Goal: Transaction & Acquisition: Register for event/course

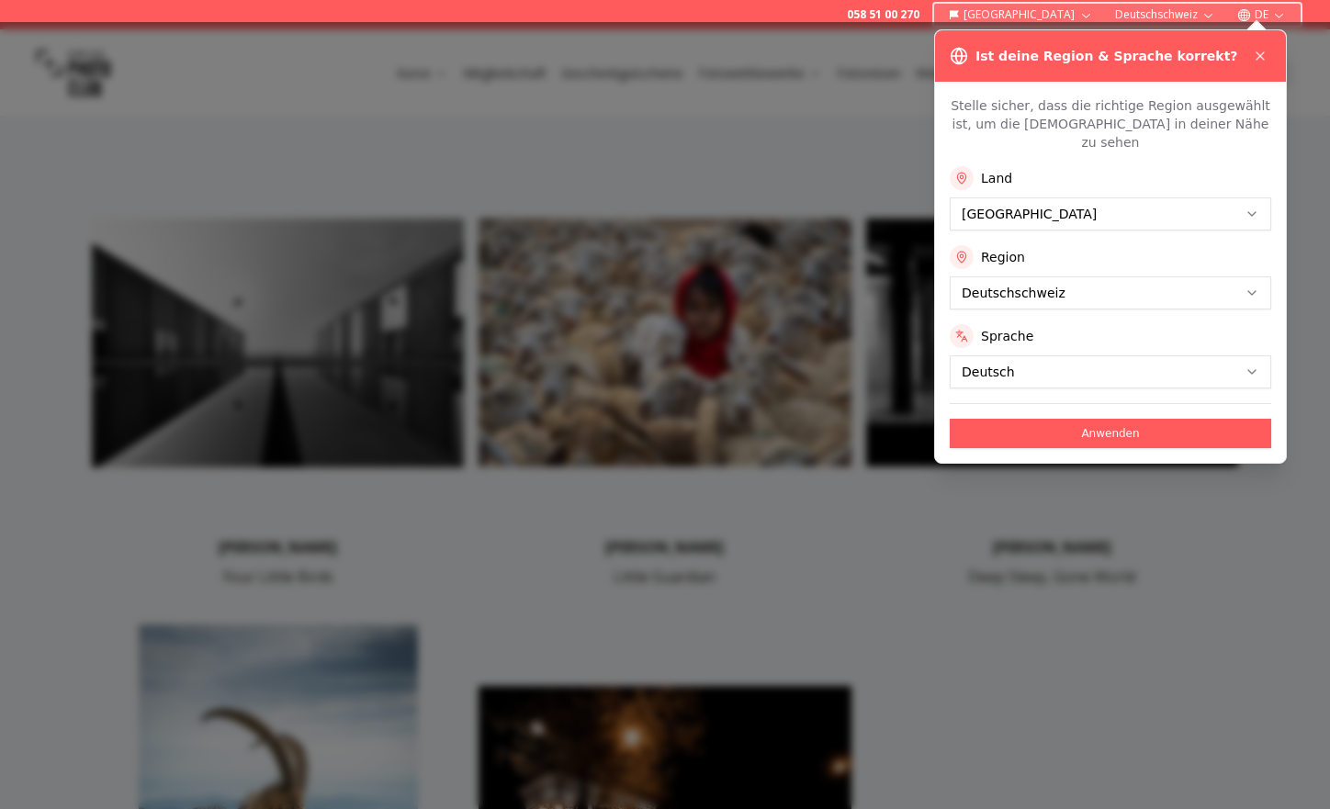
scroll to position [396, 0]
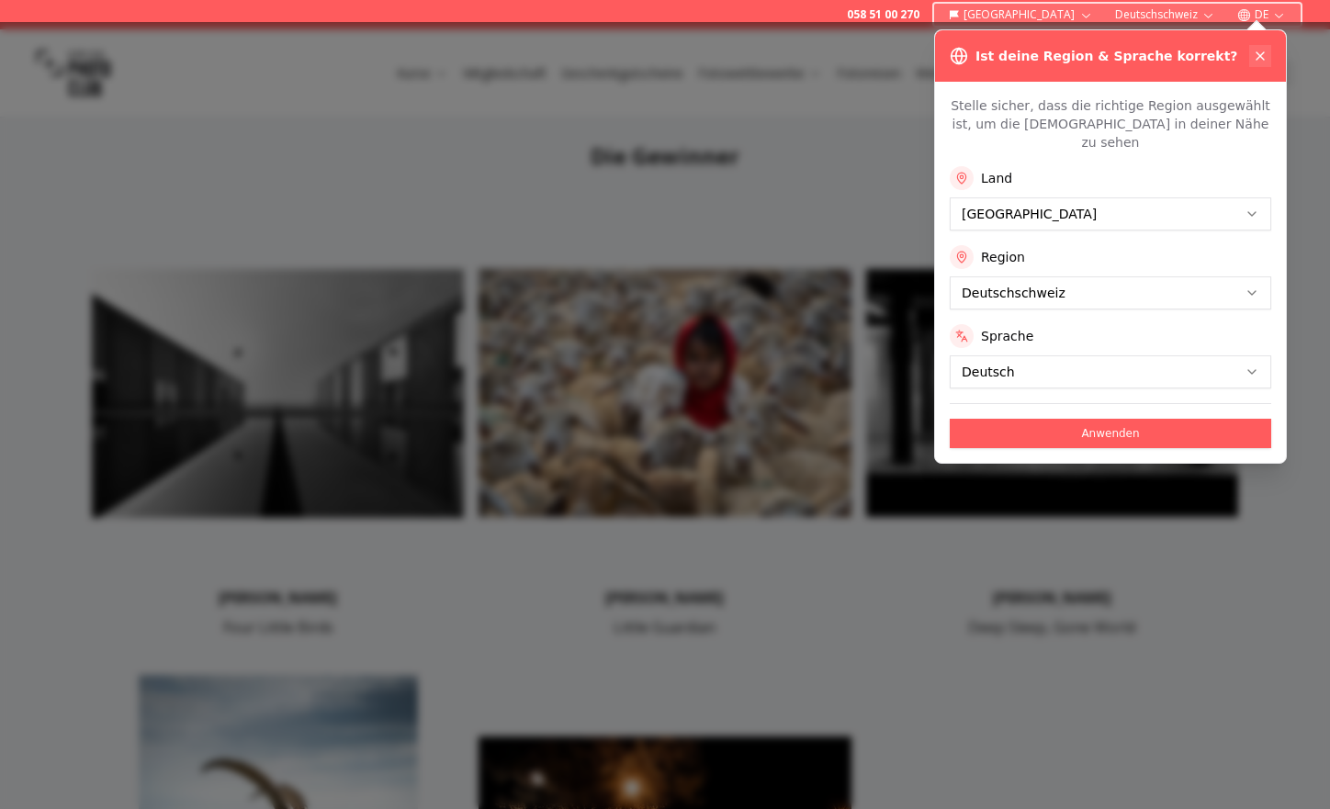
click at [1261, 59] on icon at bounding box center [1260, 56] width 15 height 15
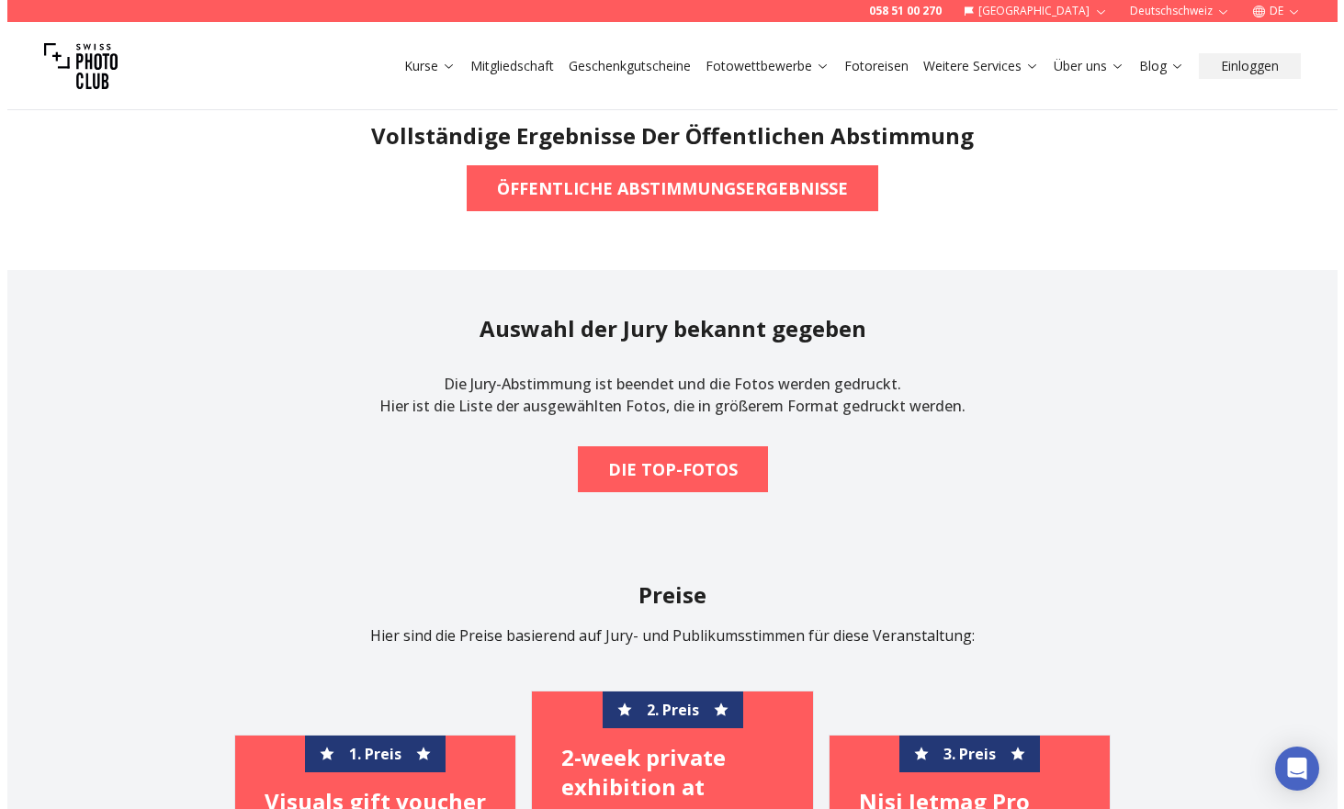
scroll to position [1470, 0]
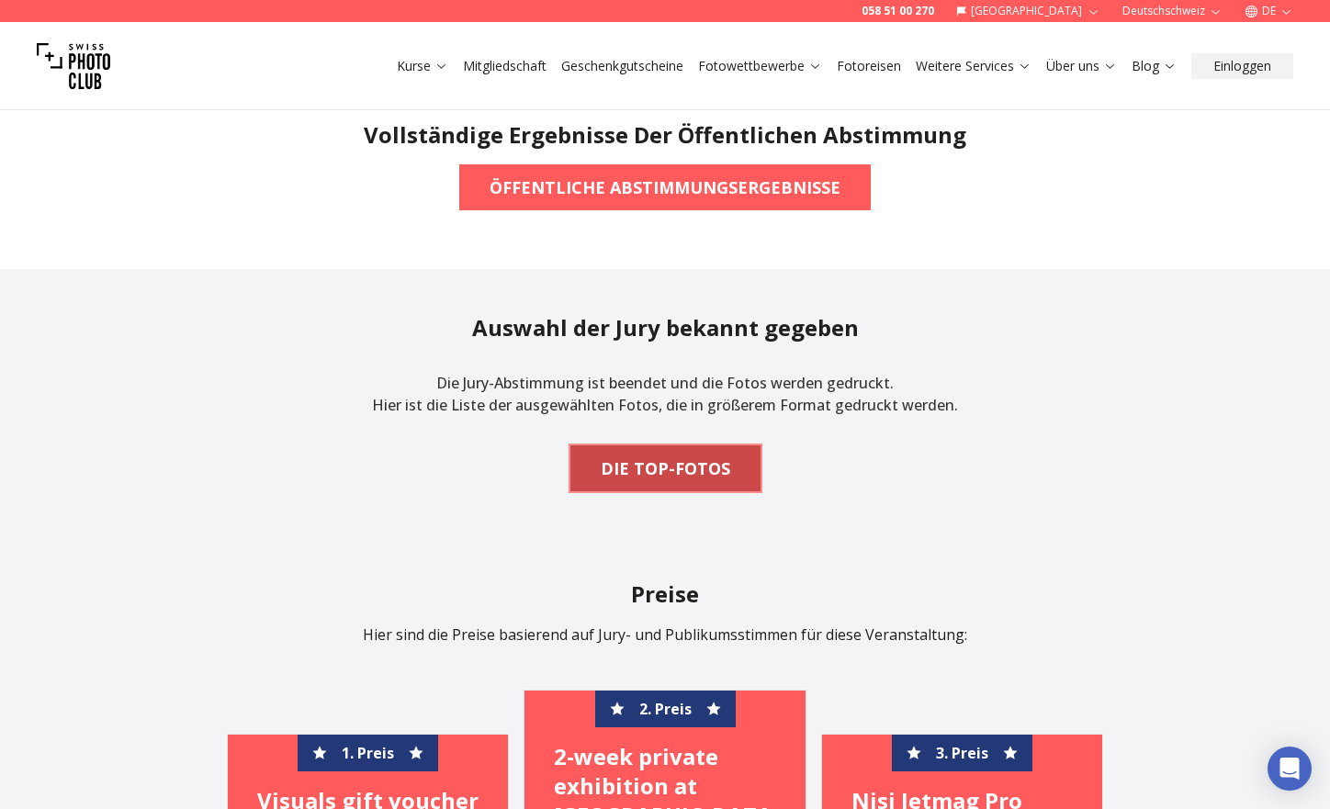
click at [669, 470] on b "DIE TOP-FOTOS" at bounding box center [666, 469] width 130 height 26
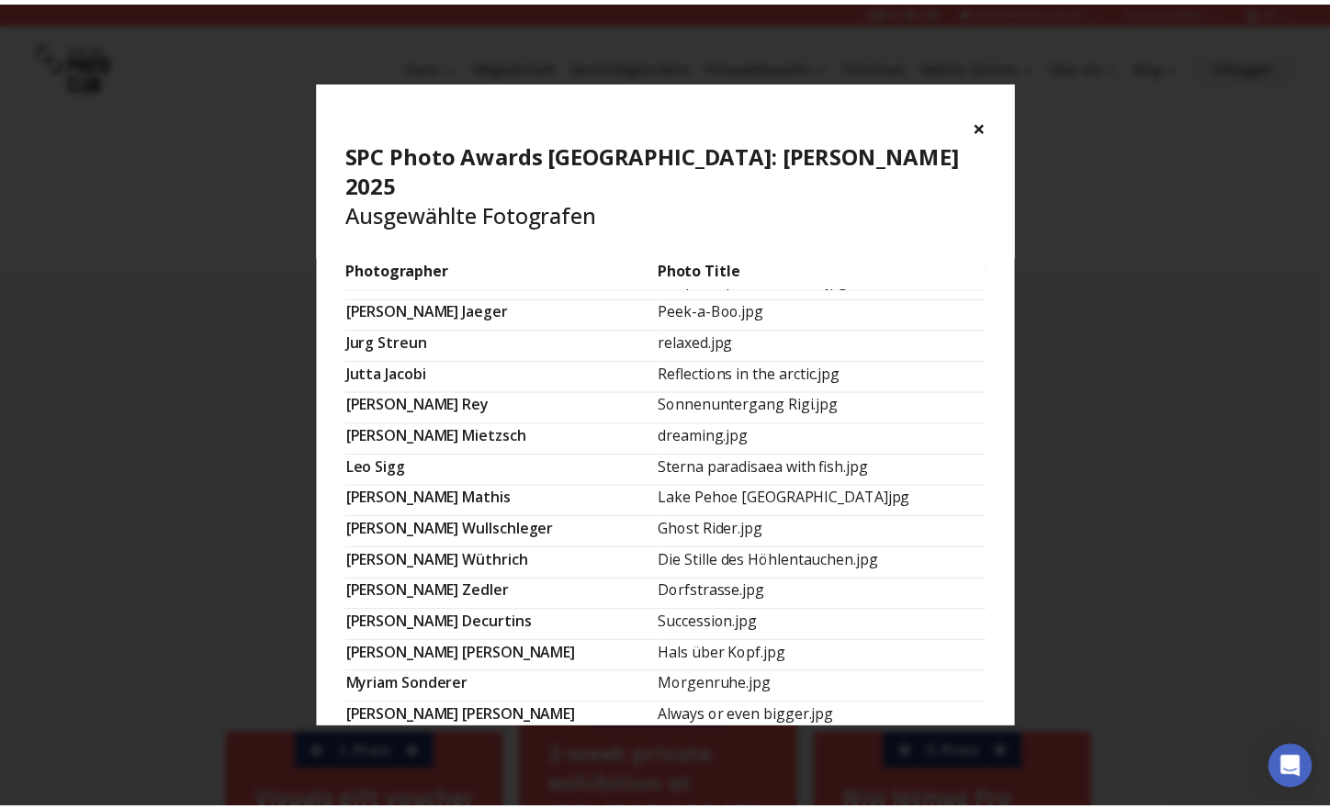
scroll to position [1121, 0]
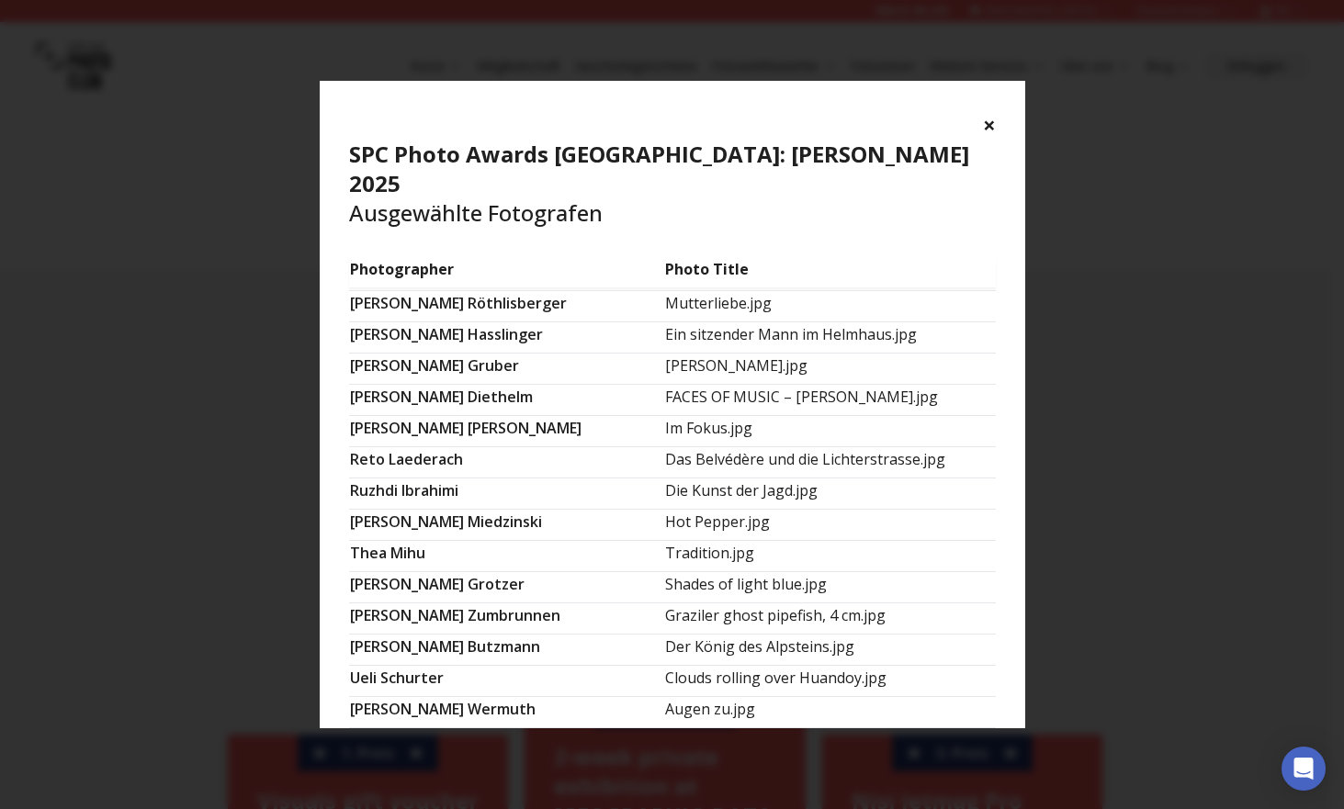
click at [986, 127] on button "×" at bounding box center [989, 124] width 13 height 29
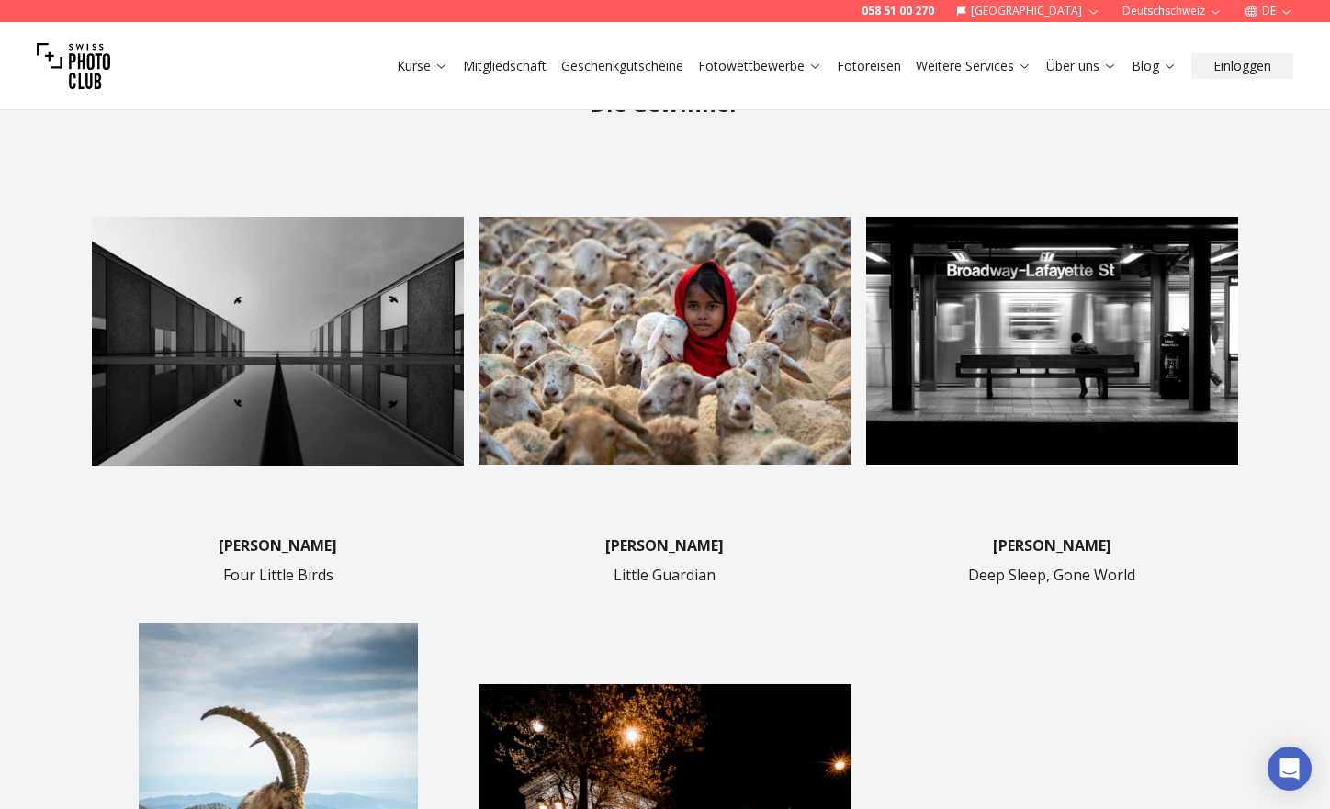
scroll to position [445, 0]
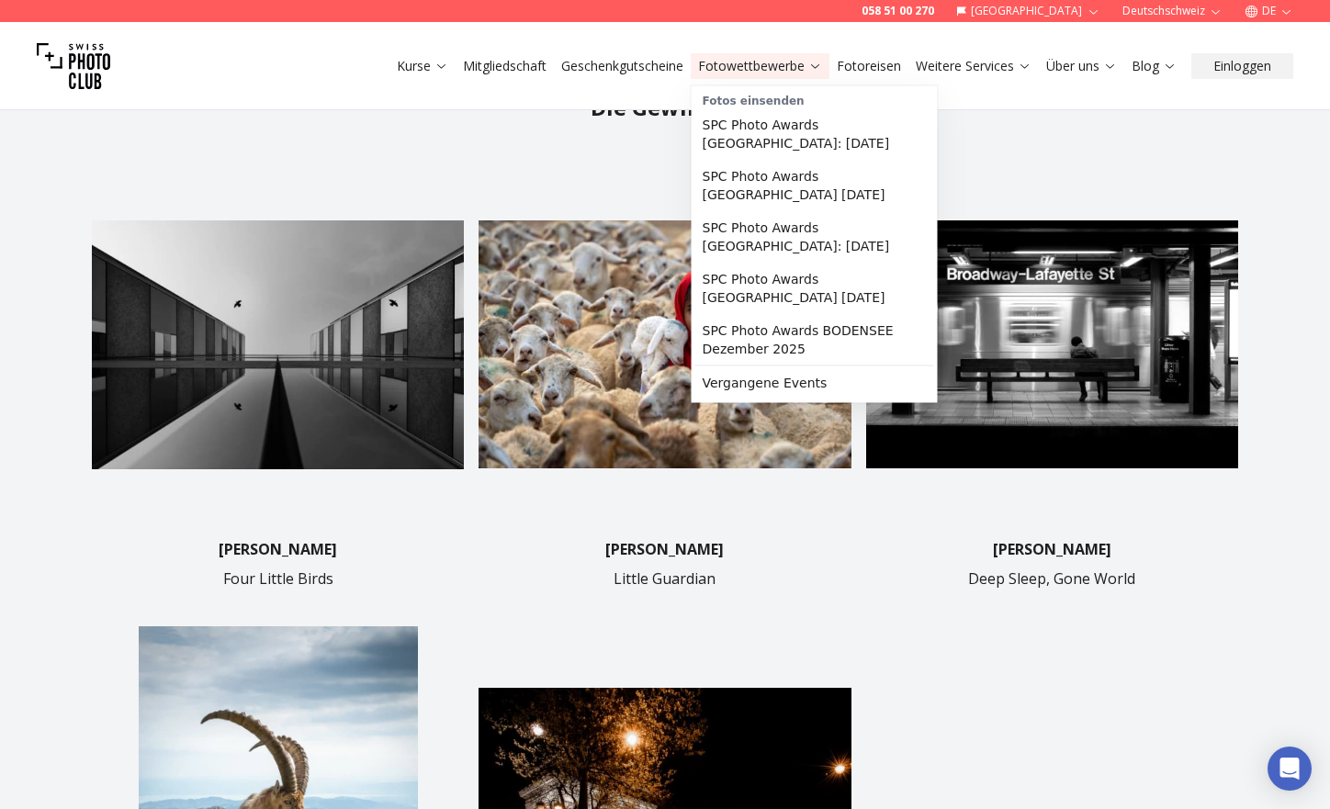
click at [754, 70] on link "Fotowettbewerbe" at bounding box center [760, 66] width 124 height 18
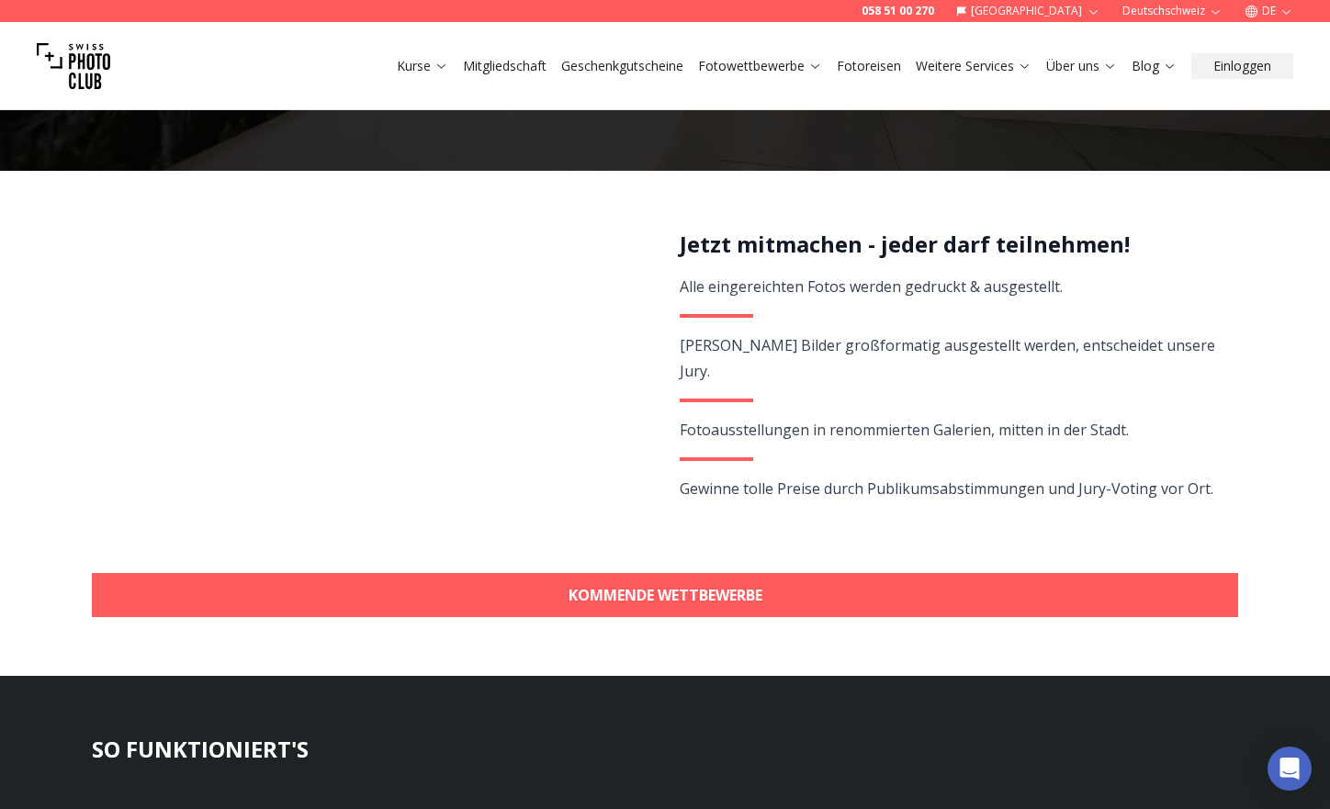
scroll to position [286, 0]
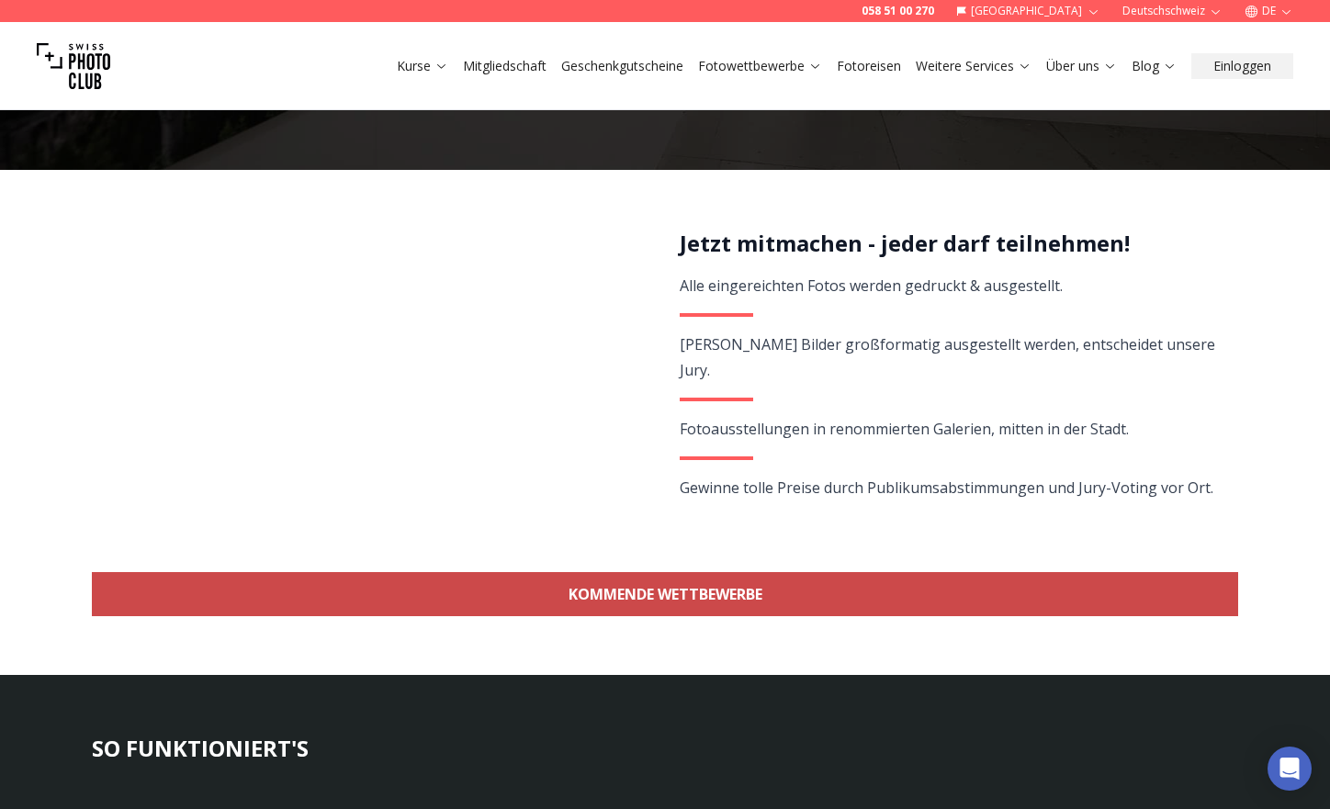
click at [774, 597] on link "KOMMENDE WETTBEWERBE" at bounding box center [665, 594] width 1146 height 44
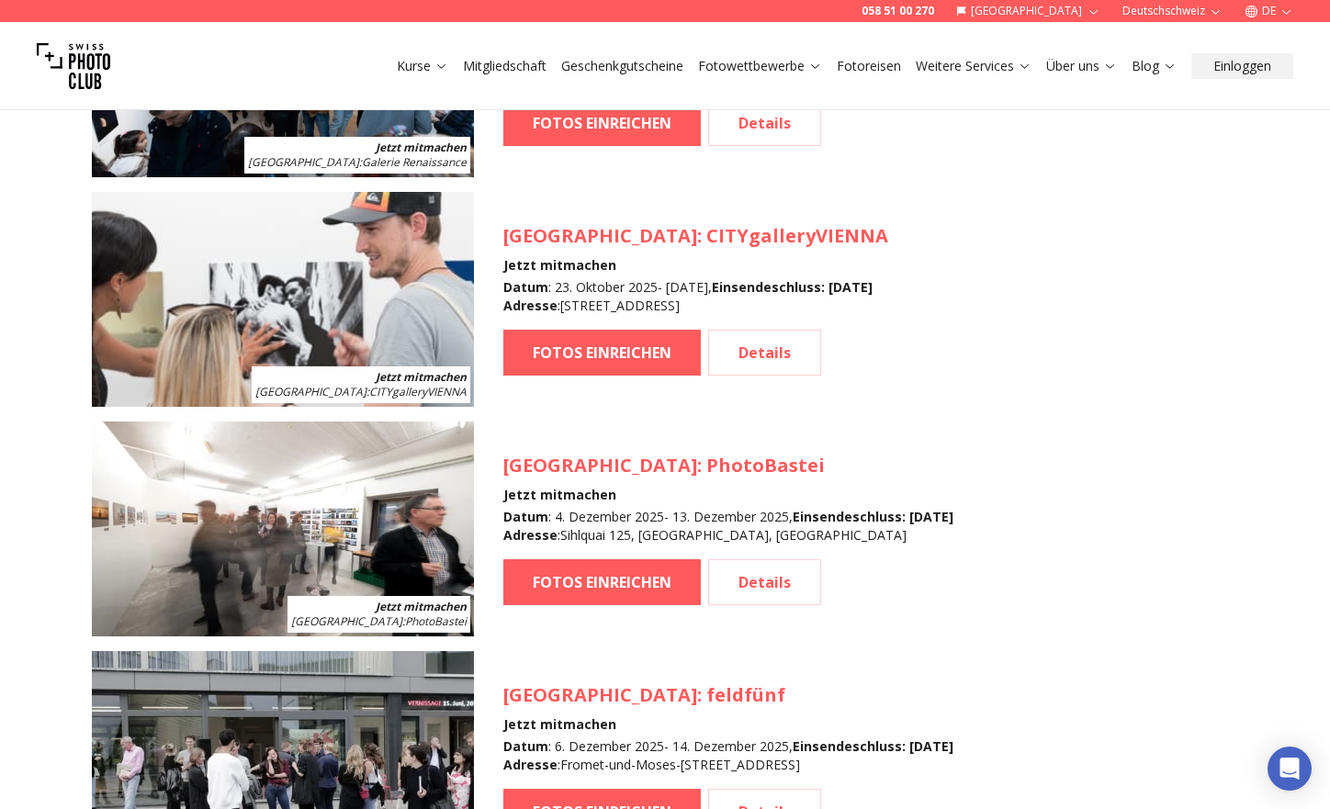
scroll to position [1999, 0]
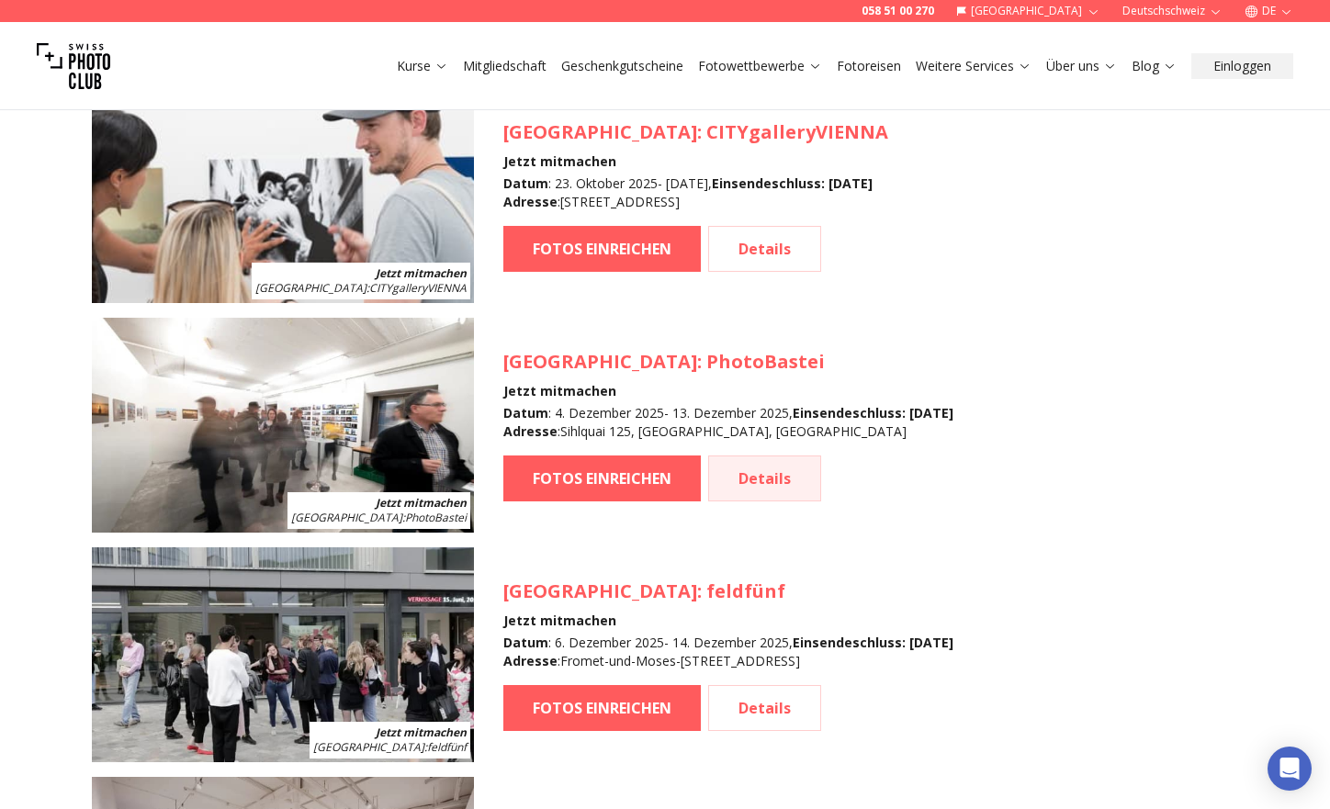
click at [782, 481] on link "Details" at bounding box center [764, 479] width 113 height 46
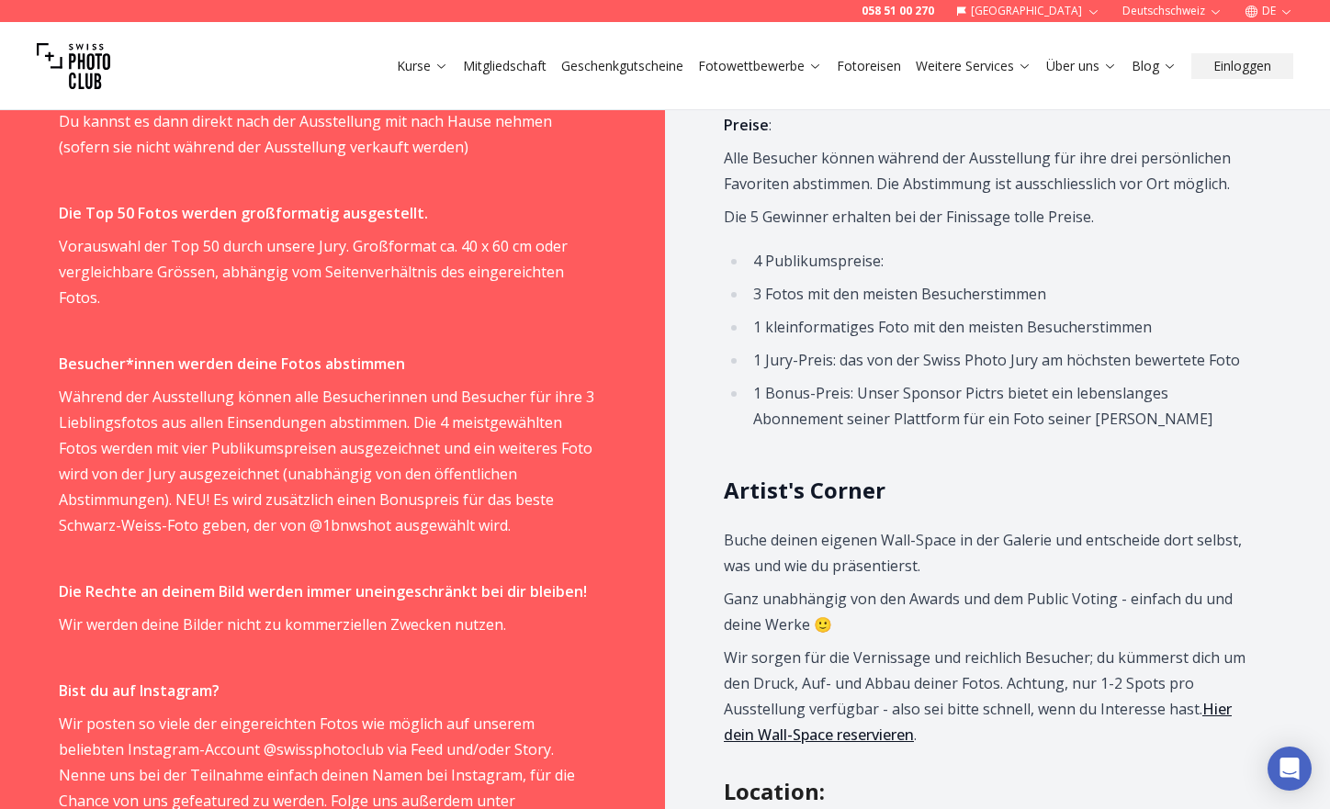
scroll to position [1347, 0]
